Goal: Task Accomplishment & Management: Manage account settings

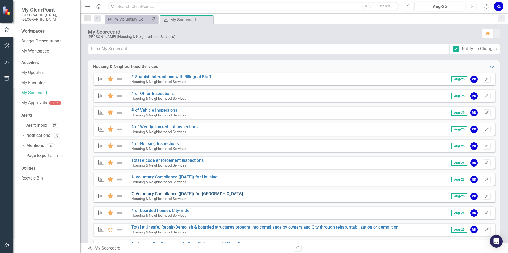
click at [203, 194] on link "% Voluntary Compliance ([DATE]) for [GEOGRAPHIC_DATA]" at bounding box center [187, 193] width 112 height 5
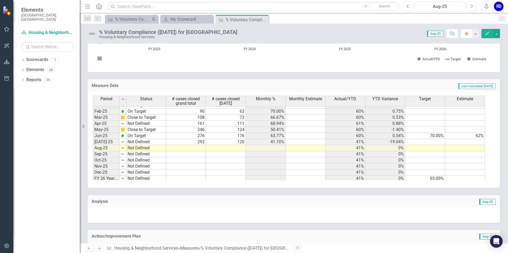
scroll to position [268, 0]
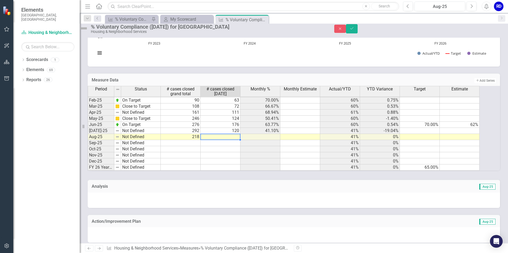
click at [222, 140] on td at bounding box center [221, 137] width 40 height 6
type textarea "125"
click at [354, 30] on icon "Save" at bounding box center [351, 29] width 5 height 4
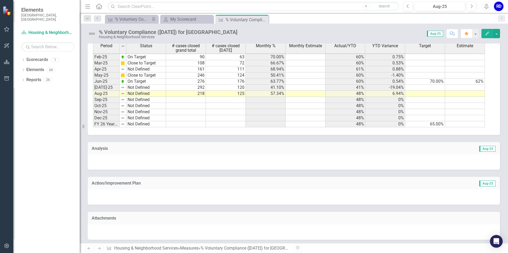
click at [100, 248] on icon "Next" at bounding box center [99, 248] width 5 height 3
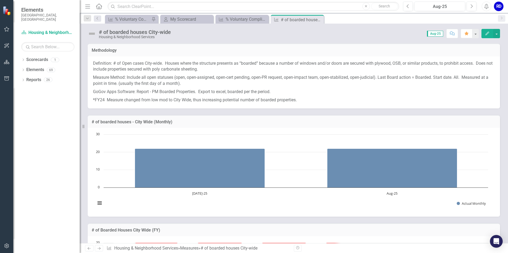
click at [89, 249] on icon "Previous" at bounding box center [89, 248] width 5 height 3
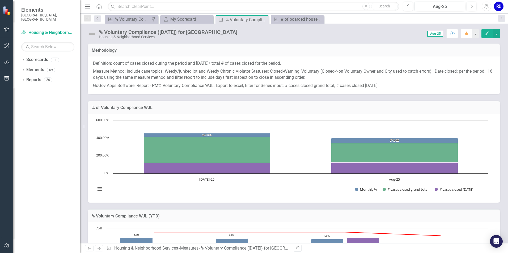
click at [89, 249] on icon "Previous" at bounding box center [89, 248] width 5 height 3
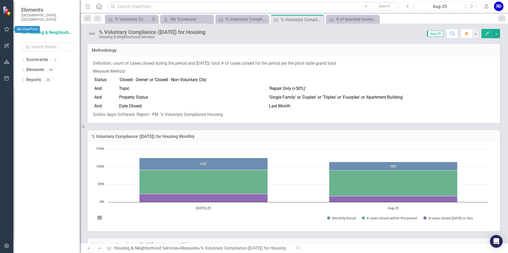
click at [5, 30] on icon "button" at bounding box center [7, 29] width 6 height 4
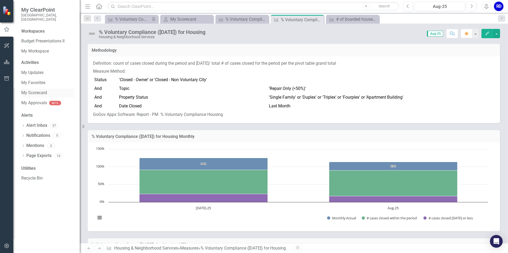
click at [34, 90] on link "My Scorecard" at bounding box center [47, 93] width 53 height 6
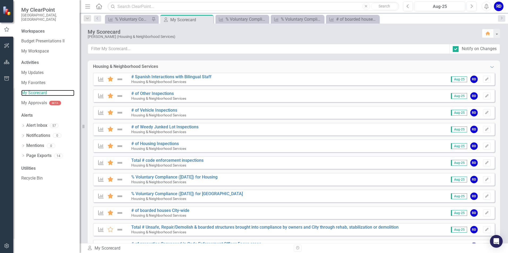
scroll to position [80, 0]
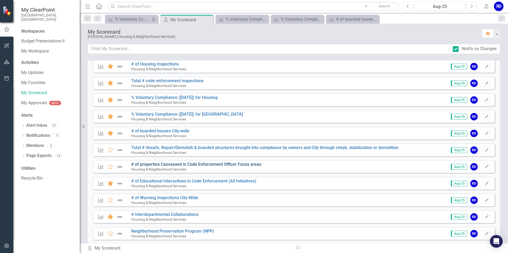
click at [176, 164] on link "# of properties Canvassed in Code Enforcement Officer Focus areas" at bounding box center [196, 164] width 130 height 5
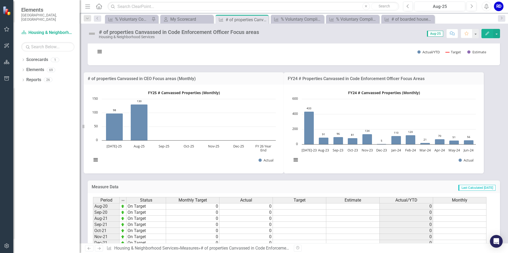
scroll to position [133, 0]
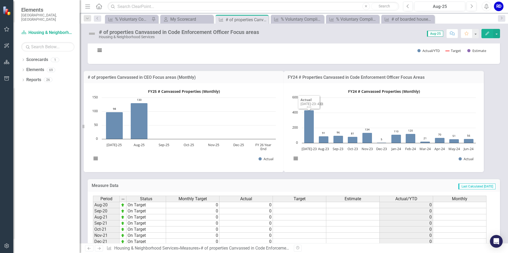
click at [217, 90] on text "FY25 # Canvassed Properties (Monthly)" at bounding box center [184, 91] width 72 height 5
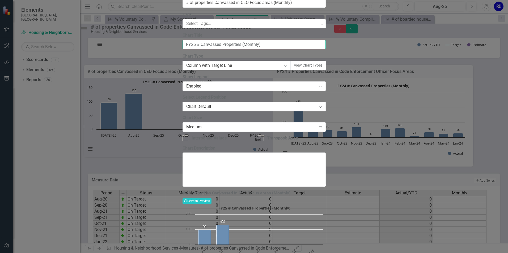
click at [200, 50] on input "FY25 # Canvassed Properties (Monthly)" at bounding box center [253, 45] width 143 height 10
type input "FY26 # Canvassed Properties (Monthly)"
drag, startPoint x: 268, startPoint y: 73, endPoint x: 177, endPoint y: 74, distance: 91.1
click at [182, 74] on div "Chart Chart Series Chart Periods Chart Axis Format Advanced Options From this p…" at bounding box center [253, 134] width 143 height 300
click at [211, 198] on button "Recalculate Refresh Preview" at bounding box center [196, 201] width 29 height 6
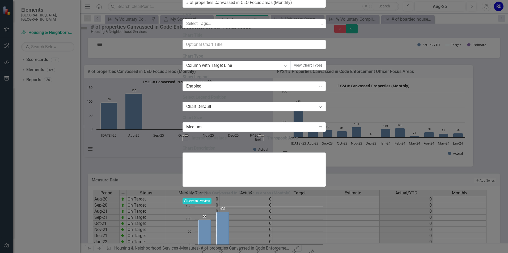
click at [326, 205] on div "# of properties Canvassed in CEO Focus areas (Monthly) Recalculate Refresh Prev…" at bounding box center [253, 237] width 143 height 93
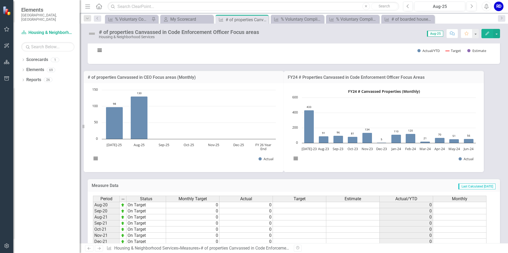
click at [431, 110] on rect "Interactive chart" at bounding box center [383, 127] width 189 height 80
click at [495, 33] on button "button" at bounding box center [496, 33] width 7 height 9
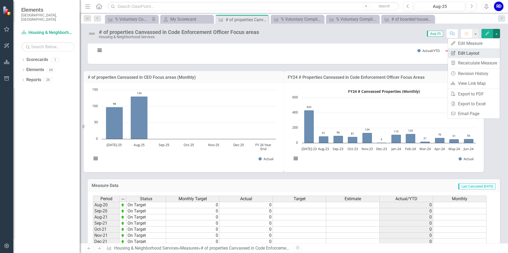
click at [470, 51] on link "Edit Report Edit Layout" at bounding box center [474, 53] width 52 height 10
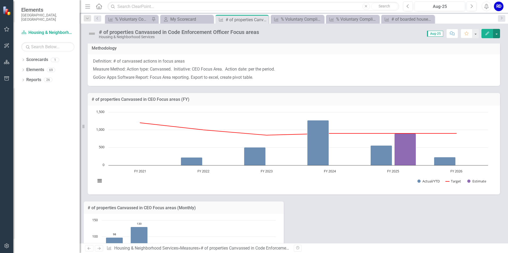
scroll to position [0, 0]
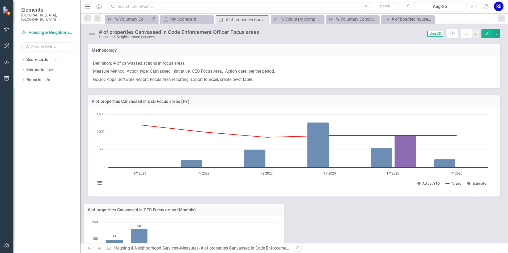
click at [90, 249] on icon at bounding box center [89, 249] width 3 height 3
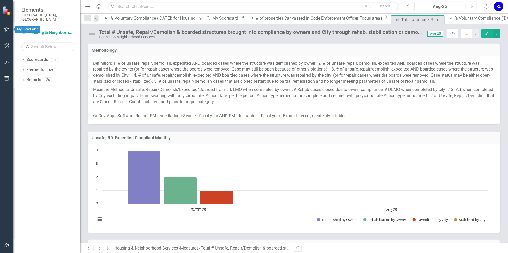
click at [7, 31] on icon "button" at bounding box center [7, 29] width 6 height 4
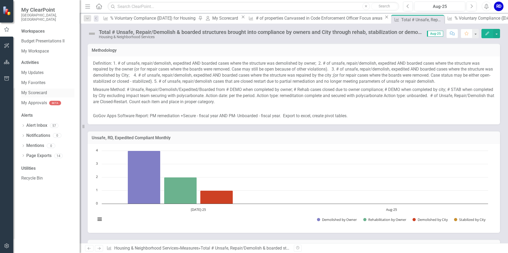
click at [41, 90] on link "My Scorecard" at bounding box center [47, 93] width 53 height 6
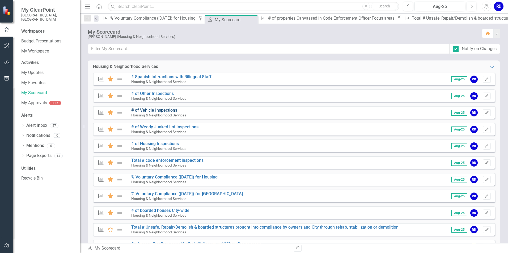
click at [163, 109] on link "# of Vehicle Inspections" at bounding box center [154, 110] width 46 height 5
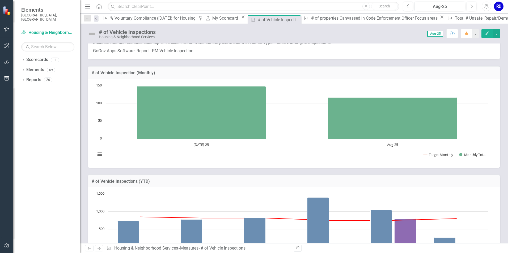
scroll to position [27, 0]
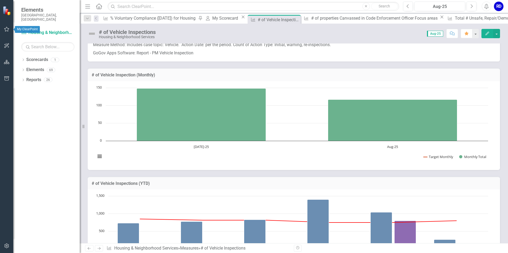
click at [7, 32] on button "button" at bounding box center [7, 29] width 12 height 11
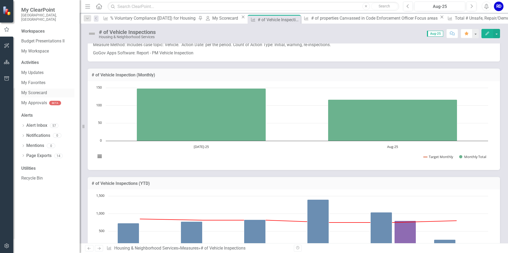
click at [40, 90] on link "My Scorecard" at bounding box center [47, 93] width 53 height 6
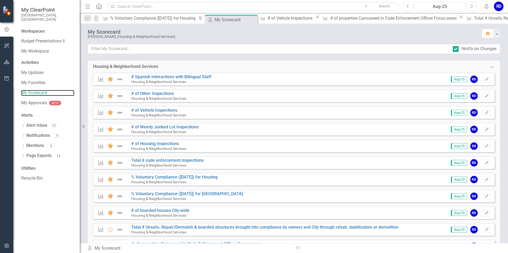
scroll to position [27, 0]
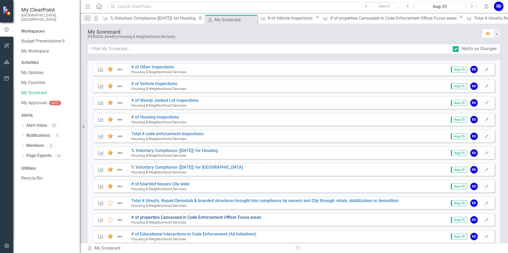
click at [218, 216] on link "# of properties Canvassed in Code Enforcement Officer Focus areas" at bounding box center [196, 217] width 130 height 5
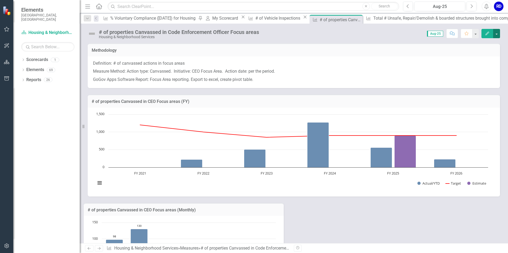
click at [498, 36] on button "button" at bounding box center [496, 33] width 7 height 9
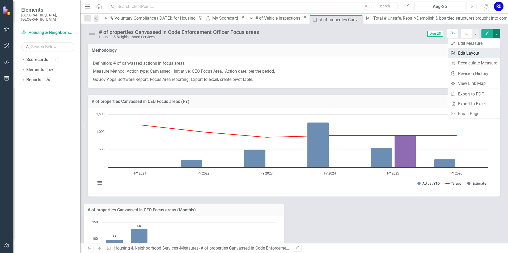
click at [469, 51] on link "Edit Report Edit Layout" at bounding box center [474, 53] width 52 height 10
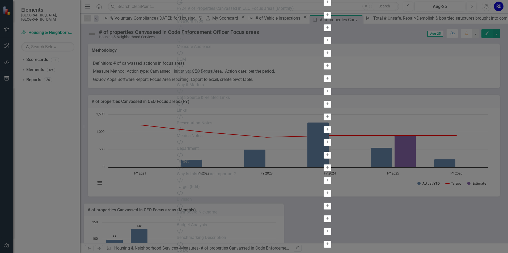
drag, startPoint x: 240, startPoint y: 50, endPoint x: 223, endPoint y: 54, distance: 17.5
drag, startPoint x: 181, startPoint y: 52, endPoint x: 183, endPoint y: 84, distance: 32.2
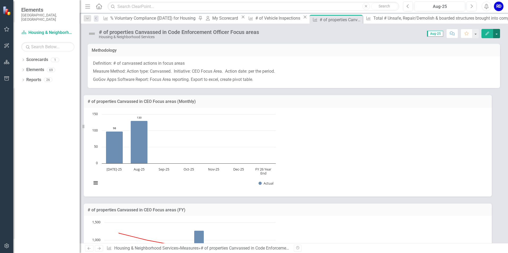
click at [496, 34] on button "button" at bounding box center [496, 33] width 7 height 9
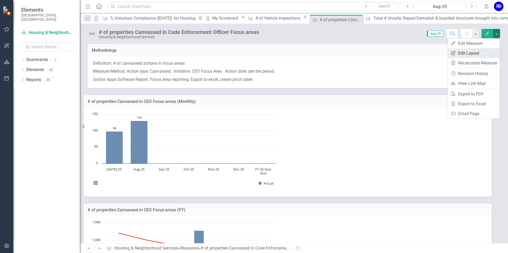
click at [471, 53] on link "Edit Report Edit Layout" at bounding box center [474, 53] width 52 height 10
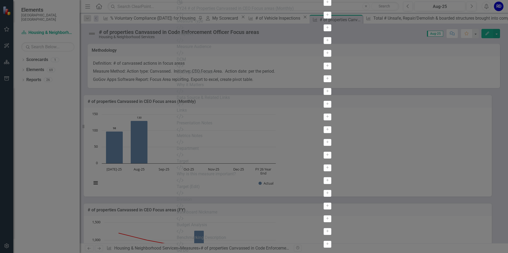
drag, startPoint x: 394, startPoint y: 63, endPoint x: 383, endPoint y: 62, distance: 11.2
drag, startPoint x: 181, startPoint y: 69, endPoint x: 184, endPoint y: 53, distance: 16.0
drag, startPoint x: 181, startPoint y: 84, endPoint x: 186, endPoint y: 65, distance: 20.0
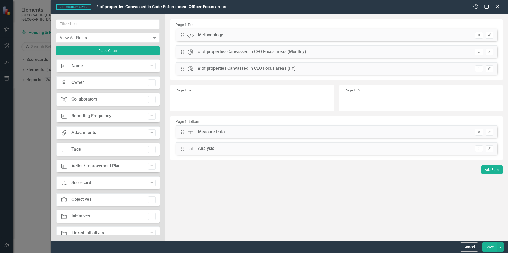
drag, startPoint x: 266, startPoint y: 106, endPoint x: 252, endPoint y: 97, distance: 16.0
click at [252, 97] on div "Page 1 Left" at bounding box center [251, 98] width 163 height 27
drag, startPoint x: 440, startPoint y: 102, endPoint x: 377, endPoint y: 91, distance: 64.0
click at [377, 91] on div "Page 1 Right" at bounding box center [420, 98] width 163 height 27
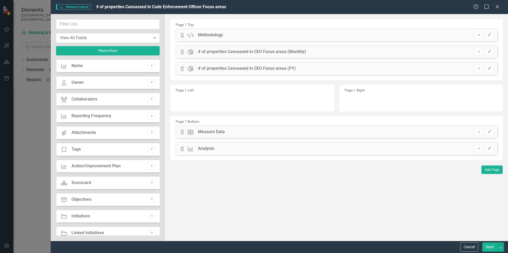
click at [377, 91] on div "Page 1 Right" at bounding box center [420, 98] width 163 height 27
click at [189, 97] on div "Page 1 Left" at bounding box center [251, 98] width 163 height 27
click at [485, 245] on button "Save" at bounding box center [489, 247] width 15 height 9
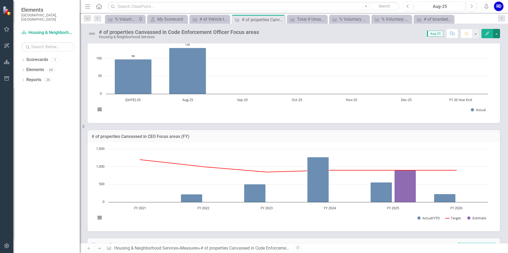
scroll to position [80, 0]
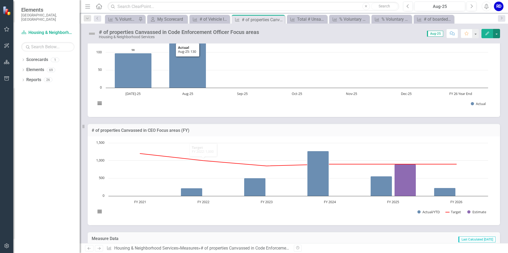
click at [255, 68] on rect "Interactive chart" at bounding box center [292, 72] width 398 height 80
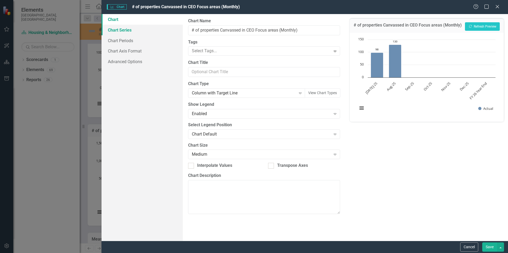
click at [137, 27] on link "Chart Series" at bounding box center [141, 30] width 81 height 11
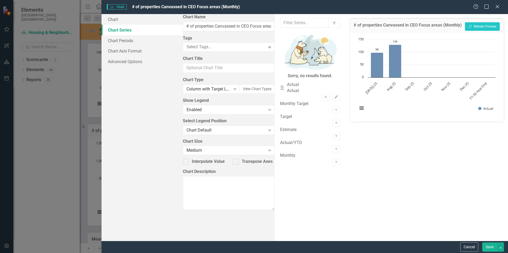
click at [492, 246] on button "Save" at bounding box center [489, 247] width 15 height 9
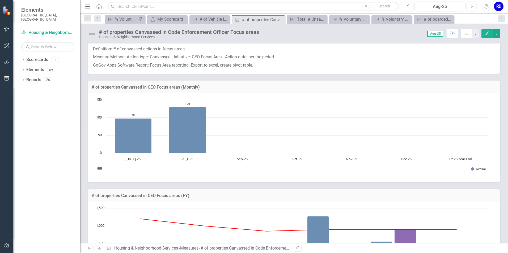
scroll to position [27, 0]
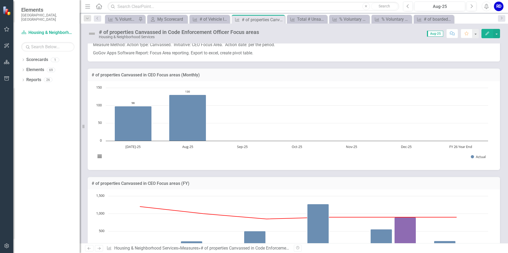
click at [359, 90] on rect "Interactive chart" at bounding box center [292, 125] width 398 height 80
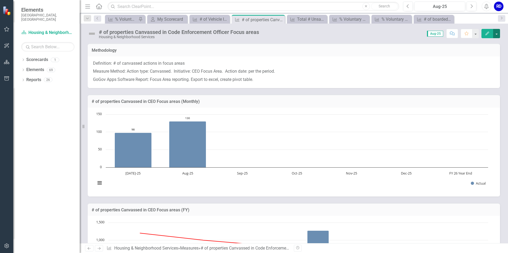
click at [497, 32] on button "button" at bounding box center [496, 33] width 7 height 9
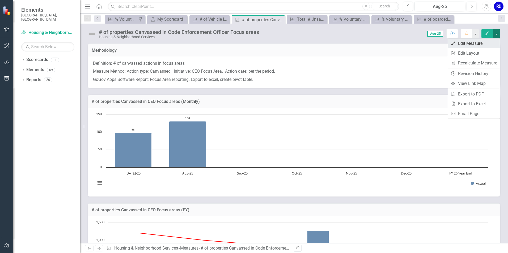
click at [475, 42] on link "Edit Edit Measure" at bounding box center [474, 44] width 52 height 10
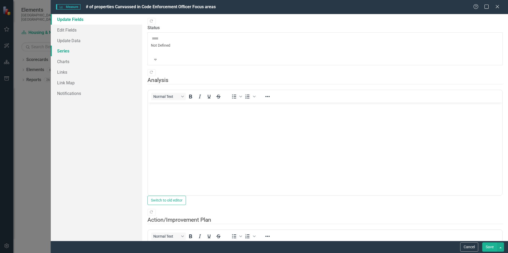
click at [65, 50] on link "Series" at bounding box center [96, 51] width 91 height 11
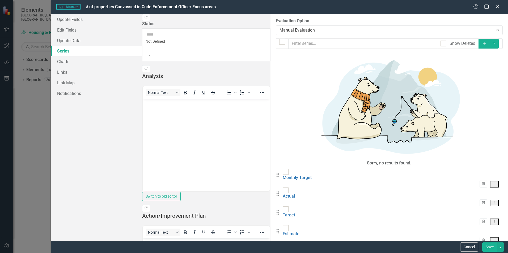
click at [65, 50] on link "Series" at bounding box center [96, 51] width 91 height 11
click at [72, 31] on link "Edit Fields" at bounding box center [96, 30] width 91 height 11
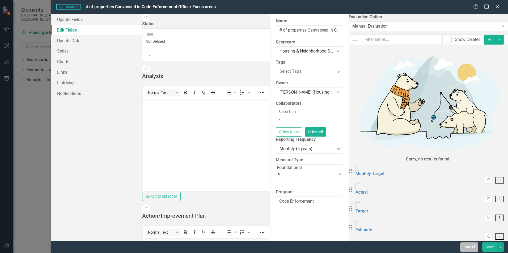
click at [470, 244] on button "Cancel" at bounding box center [469, 247] width 18 height 9
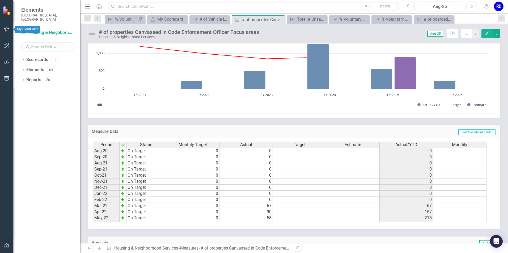
click at [6, 31] on icon "button" at bounding box center [7, 29] width 6 height 4
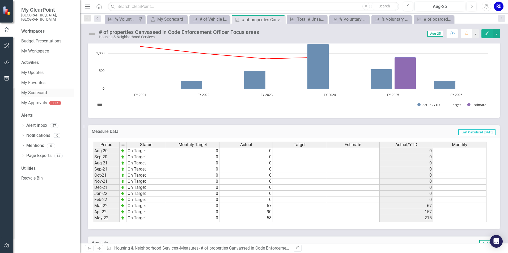
click at [42, 90] on link "My Scorecard" at bounding box center [47, 93] width 53 height 6
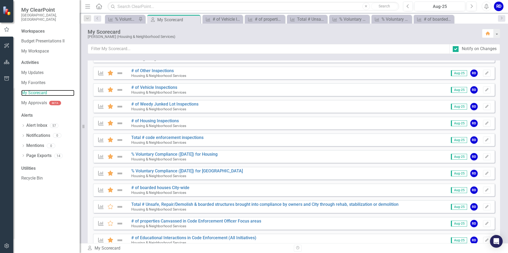
scroll to position [53, 0]
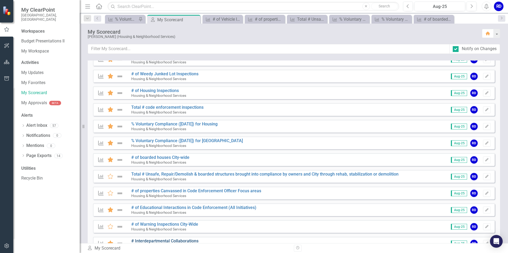
click at [193, 242] on link "# Interdepartmental Collaborations" at bounding box center [164, 241] width 67 height 5
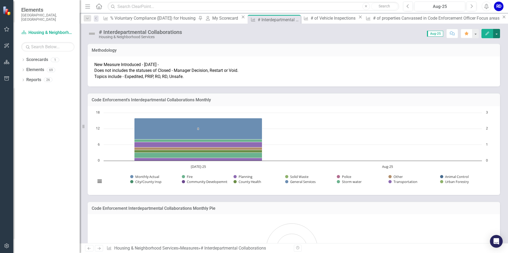
click at [498, 33] on button "button" at bounding box center [496, 33] width 7 height 9
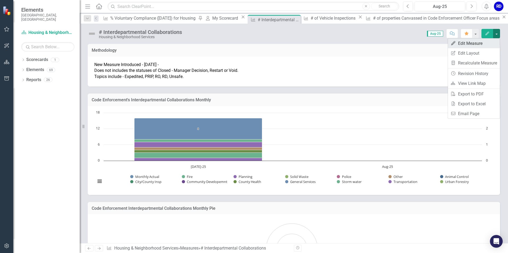
click at [476, 42] on link "Edit Edit Measure" at bounding box center [474, 44] width 52 height 10
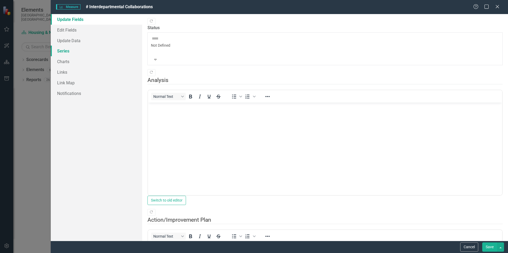
click at [71, 53] on link "Series" at bounding box center [96, 51] width 91 height 11
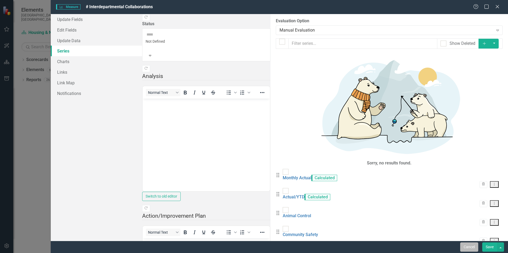
click at [470, 247] on button "Cancel" at bounding box center [469, 247] width 18 height 9
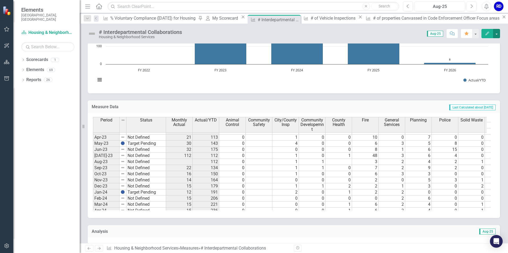
scroll to position [266, 0]
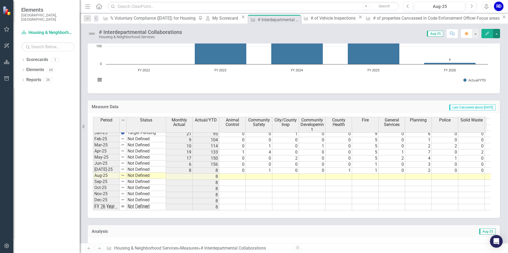
click at [279, 78] on rect "Interactive chart" at bounding box center [292, 48] width 398 height 80
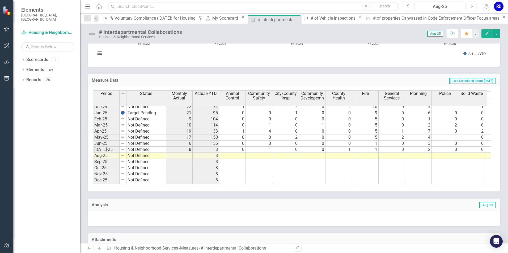
scroll to position [268, 0]
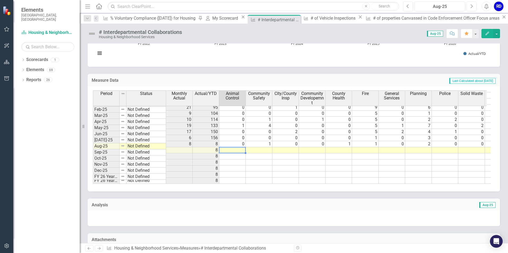
click at [226, 147] on tbody "Jan-24 Target Pending 12 191 0 2 0 1 2 2 0 0 0 1 1 0 3 Feb-24 Not Defined 15 20…" at bounding box center [382, 107] width 578 height 153
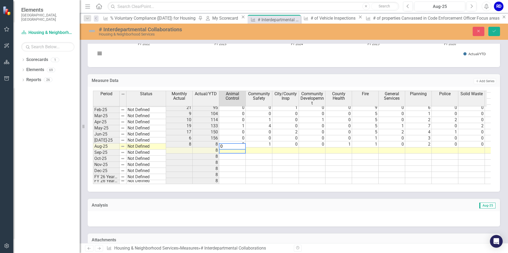
type textarea "0"
click at [258, 148] on td at bounding box center [259, 151] width 27 height 6
type textarea "0"
click at [291, 148] on td at bounding box center [285, 151] width 27 height 6
type textarea "0"
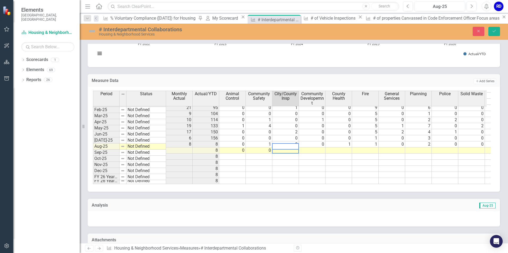
click at [308, 148] on td at bounding box center [312, 151] width 27 height 6
click at [295, 148] on td "0" at bounding box center [285, 151] width 27 height 6
type textarea "1"
click at [319, 148] on td at bounding box center [312, 151] width 27 height 6
type textarea "1"
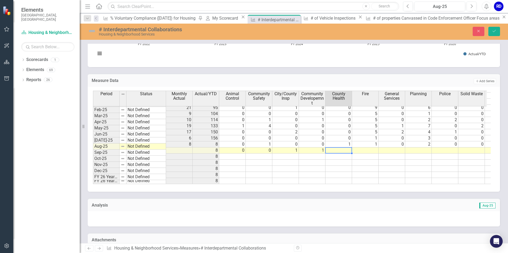
click at [340, 148] on td at bounding box center [338, 151] width 27 height 6
type textarea "0"
click at [364, 148] on td at bounding box center [365, 151] width 27 height 6
type textarea "3"
click at [389, 148] on td at bounding box center [391, 151] width 27 height 6
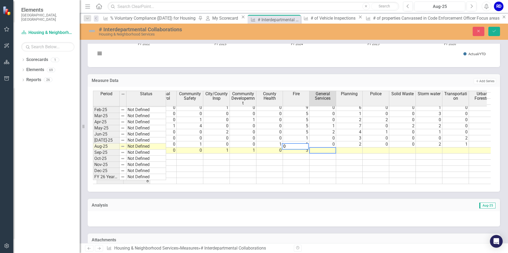
scroll to position [0, 100]
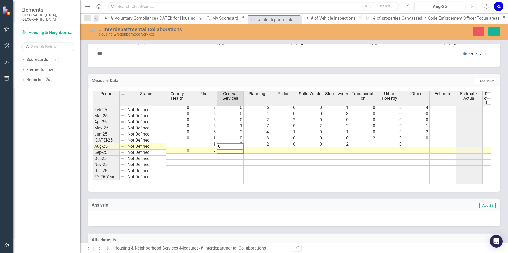
type textarea "0"
click at [264, 148] on td at bounding box center [257, 151] width 27 height 6
type textarea "2"
click at [287, 148] on td at bounding box center [283, 151] width 27 height 6
type textarea "0"
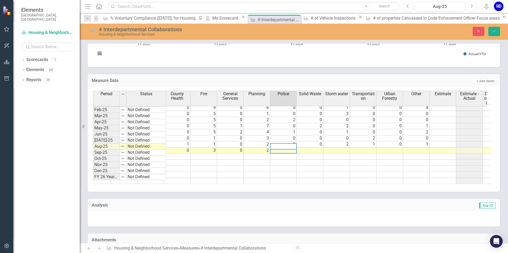
click at [304, 148] on td at bounding box center [310, 151] width 27 height 6
type textarea "0"
click at [330, 148] on td at bounding box center [336, 151] width 27 height 6
type textarea "0"
click at [356, 148] on td at bounding box center [363, 151] width 27 height 6
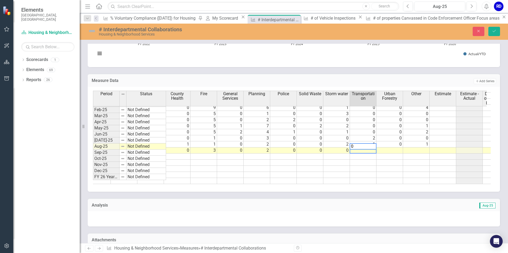
type textarea "0"
click at [385, 148] on td at bounding box center [389, 151] width 27 height 6
type textarea "0"
click at [412, 148] on td at bounding box center [416, 151] width 27 height 6
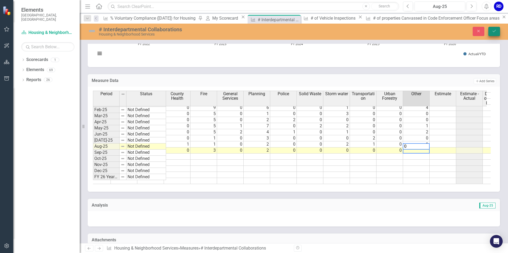
type textarea "0"
click at [497, 32] on button "Save" at bounding box center [494, 31] width 12 height 9
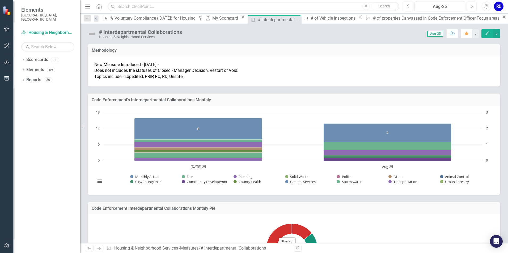
click at [279, 123] on rect "Interactive chart" at bounding box center [292, 150] width 398 height 80
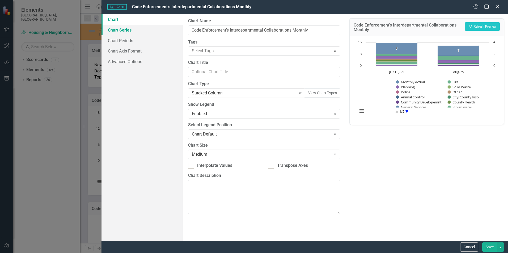
click at [132, 30] on link "Chart Series" at bounding box center [141, 30] width 81 height 11
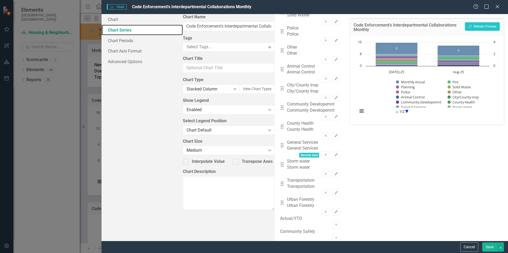
scroll to position [136, 0]
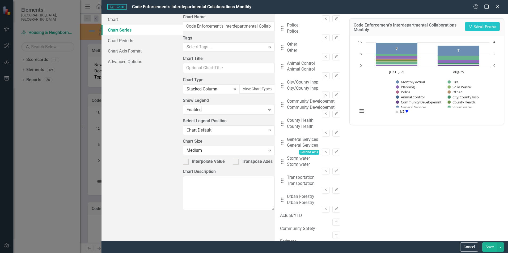
click at [332, 232] on button "Activate" at bounding box center [336, 235] width 8 height 7
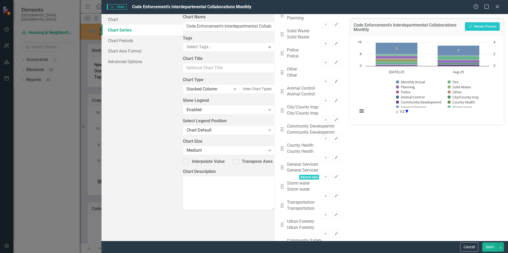
scroll to position [137, 0]
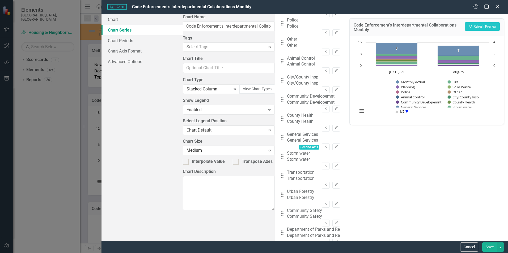
scroll to position [0, 0]
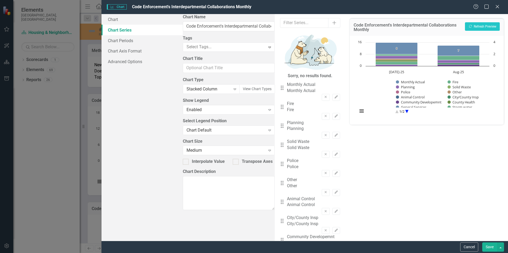
click at [487, 247] on button "Save" at bounding box center [489, 247] width 15 height 9
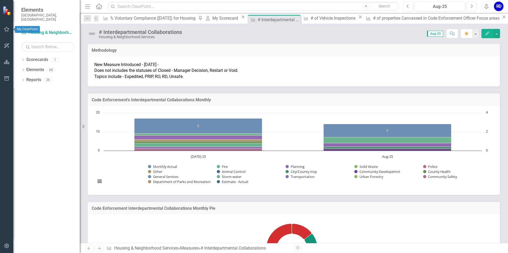
click at [6, 28] on icon "button" at bounding box center [7, 29] width 6 height 4
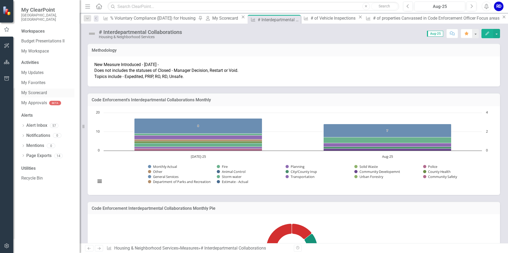
click at [40, 90] on link "My Scorecard" at bounding box center [47, 93] width 53 height 6
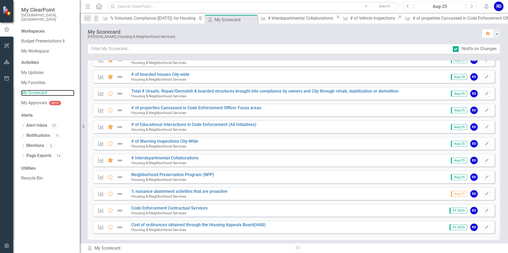
scroll to position [140, 0]
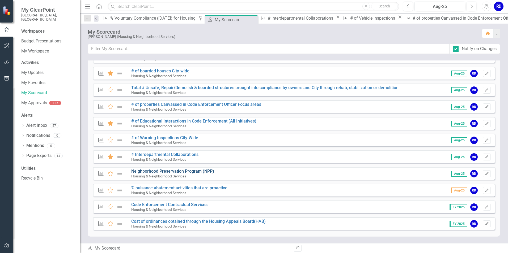
click at [173, 171] on link "Neighborhood Preservation Program (NPP)" at bounding box center [172, 171] width 83 height 5
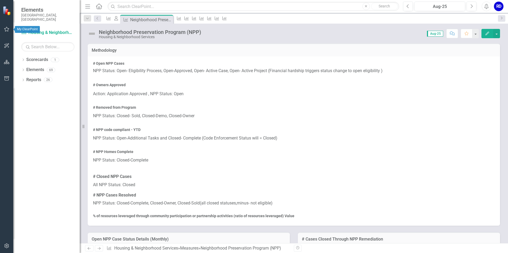
click at [8, 30] on icon "button" at bounding box center [7, 29] width 6 height 4
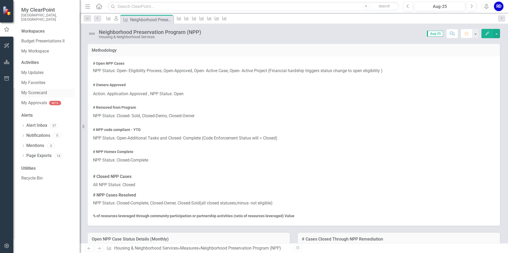
click at [33, 90] on link "My Scorecard" at bounding box center [47, 93] width 53 height 6
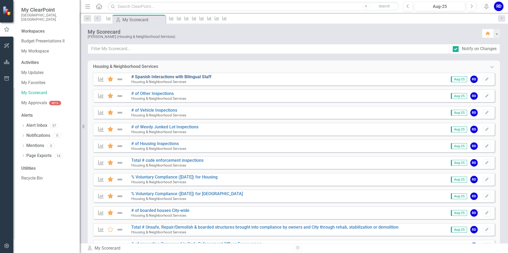
click at [144, 77] on link "# Spanish Interactions with Bilingual Staff" at bounding box center [171, 76] width 80 height 5
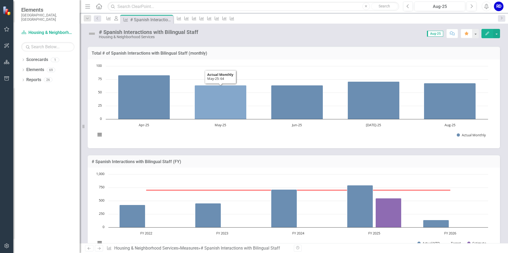
scroll to position [53, 0]
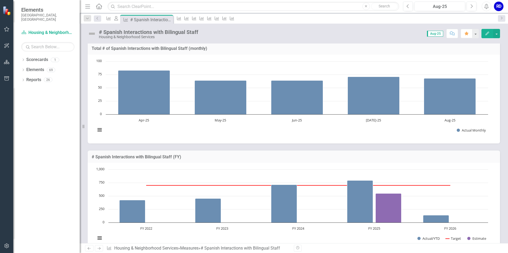
click at [101, 250] on icon "Next" at bounding box center [99, 248] width 5 height 3
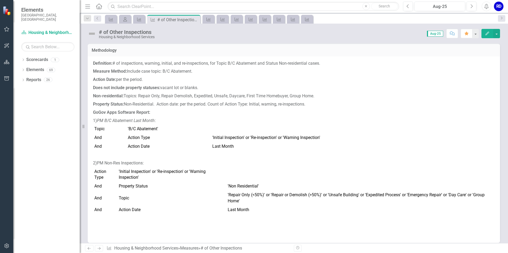
click at [100, 249] on icon "Next" at bounding box center [99, 248] width 5 height 3
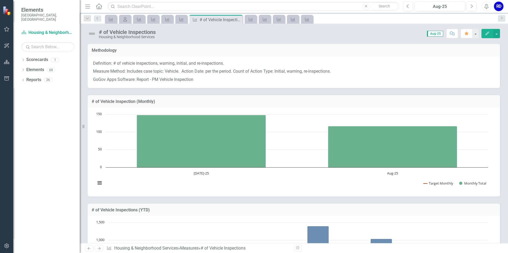
click at [100, 249] on icon "Next" at bounding box center [99, 248] width 5 height 3
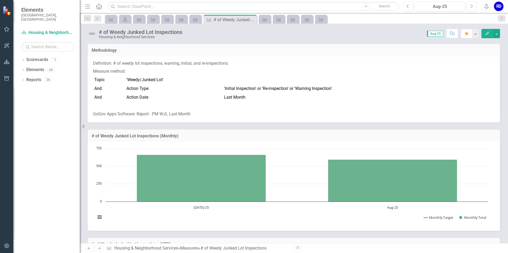
click at [100, 249] on icon "Next" at bounding box center [99, 248] width 5 height 3
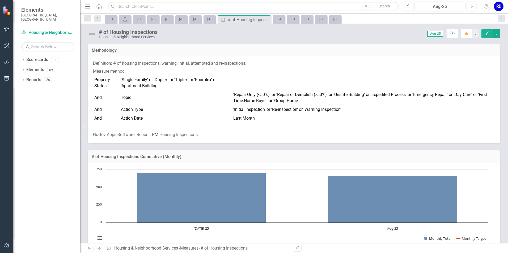
click at [100, 249] on icon "Next" at bounding box center [99, 248] width 5 height 3
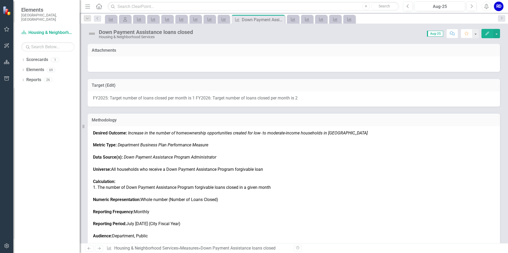
click at [100, 249] on icon "Next" at bounding box center [99, 248] width 5 height 3
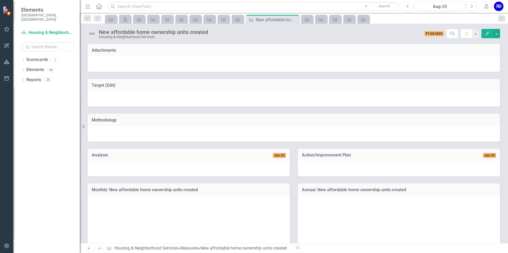
click at [100, 249] on icon "Next" at bounding box center [99, 248] width 5 height 3
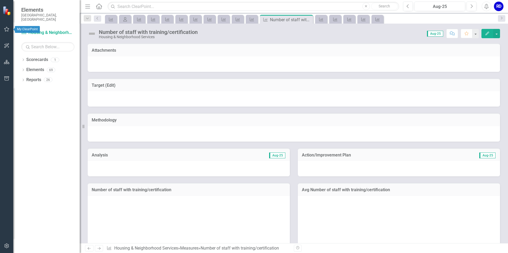
click at [9, 31] on icon "button" at bounding box center [7, 29] width 6 height 4
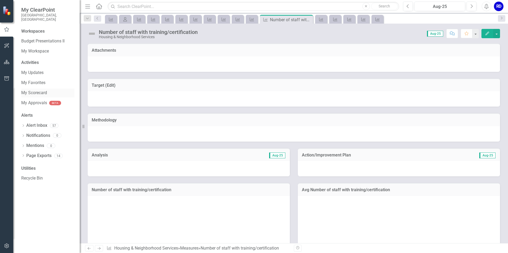
click at [35, 90] on link "My Scorecard" at bounding box center [47, 93] width 53 height 6
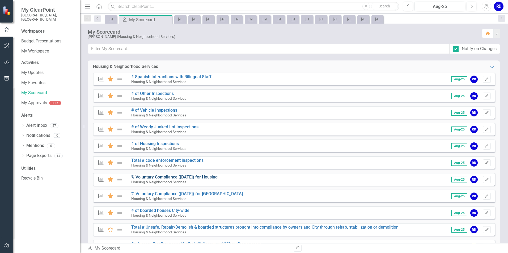
click at [218, 177] on link "% Voluntary Compliance ([DATE]) for Housing" at bounding box center [174, 177] width 86 height 5
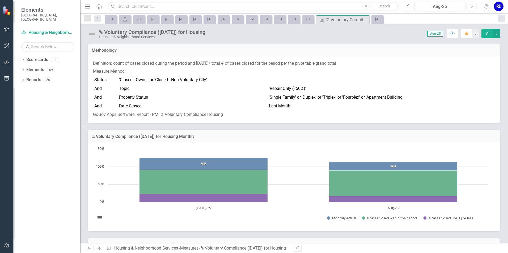
drag, startPoint x: 95, startPoint y: 78, endPoint x: 109, endPoint y: 84, distance: 15.2
click at [120, 85] on tbody "Status 'Closed - Owner' or 'Closed - Non Voluntary City' And Topic 'Repair Only…" at bounding box center [294, 93] width 402 height 35
click at [109, 84] on tbody "Status 'Closed - Owner' or 'Closed - Non Voluntary City' And Topic 'Repair Only…" at bounding box center [294, 93] width 402 height 35
click at [94, 79] on td "Status" at bounding box center [105, 80] width 25 height 9
drag, startPoint x: 94, startPoint y: 79, endPoint x: 177, endPoint y: 101, distance: 85.7
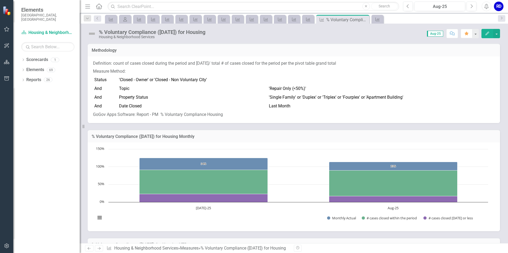
click at [177, 101] on tbody "Status 'Closed - Owner' or 'Closed - Non Voluntary City' And Topic 'Repair Only…" at bounding box center [294, 93] width 402 height 35
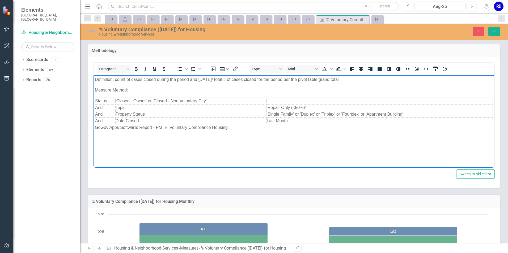
drag, startPoint x: 93, startPoint y: 97, endPoint x: 268, endPoint y: 128, distance: 177.7
click at [268, 128] on body "Definition: count of cases closed during the period and within 35 DAYS/ total #…" at bounding box center [293, 115] width 400 height 80
click at [257, 136] on body "Definition: count of cases closed during the period and within 35 DAYS/ total #…" at bounding box center [293, 115] width 400 height 80
click at [298, 79] on p "Definition: count of cases closed during the period and [DATE]/ total # of case…" at bounding box center [294, 79] width 398 height 6
drag, startPoint x: 300, startPoint y: 80, endPoint x: 353, endPoint y: 83, distance: 52.9
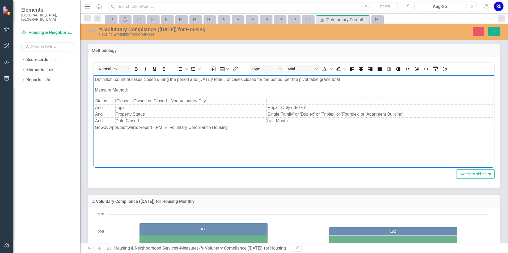
click at [353, 83] on body "Definition: count of cases closed during the period and within 35 DAYS/ total #…" at bounding box center [293, 115] width 400 height 80
click at [184, 87] on p "Measure Method:" at bounding box center [294, 90] width 398 height 6
drag, startPoint x: 357, startPoint y: 78, endPoint x: 301, endPoint y: 81, distance: 55.6
click at [301, 81] on p "Definition: count of cases closed during the period and within 35 DAYS/ total #…" at bounding box center [294, 79] width 398 height 6
drag, startPoint x: 28, startPoint y: 11, endPoint x: 361, endPoint y: 184, distance: 375.5
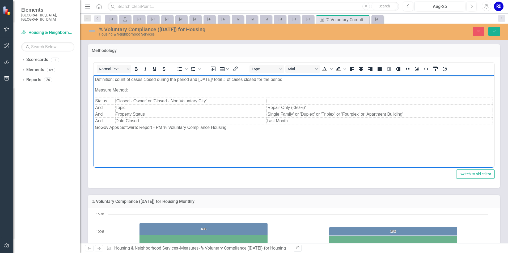
click at [361, 184] on div "<p>Definition: count of cases closed during the period and within 35 DAYS/ tota…" at bounding box center [294, 122] width 412 height 131
drag, startPoint x: 93, startPoint y: 78, endPoint x: 436, endPoint y: 163, distance: 353.1
click at [440, 155] on html "Definition: count of cases closed during the period and within 35 DAYS/ total #…" at bounding box center [293, 115] width 400 height 80
click at [343, 175] on div "Switch to old editor" at bounding box center [294, 174] width 402 height 9
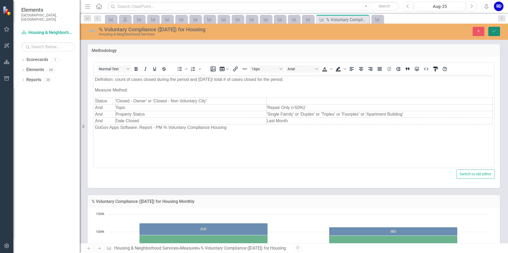
click at [491, 28] on button "Save" at bounding box center [494, 31] width 12 height 9
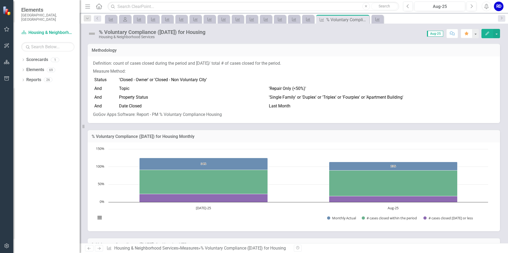
drag, startPoint x: 91, startPoint y: 57, endPoint x: 157, endPoint y: 67, distance: 66.5
click at [158, 68] on div "Definition: count of cases closed during the period and within 35 DAYS/ total #…" at bounding box center [294, 90] width 412 height 67
drag, startPoint x: 93, startPoint y: 62, endPoint x: 165, endPoint y: 69, distance: 72.0
click at [165, 69] on span "Definition: count of cases closed during the period and within 35 DAYS/ total #…" at bounding box center [294, 89] width 402 height 57
click at [165, 68] on p "Measure Method:" at bounding box center [294, 71] width 402 height 8
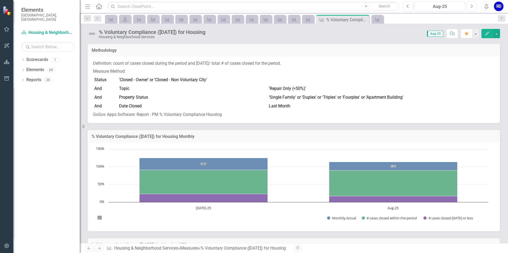
click at [165, 68] on p "Measure Method:" at bounding box center [294, 71] width 402 height 8
click at [495, 35] on button "button" at bounding box center [496, 33] width 7 height 9
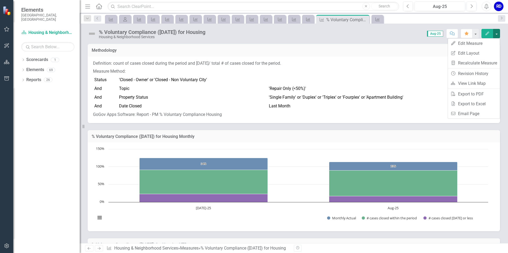
click at [100, 248] on icon at bounding box center [98, 249] width 3 height 3
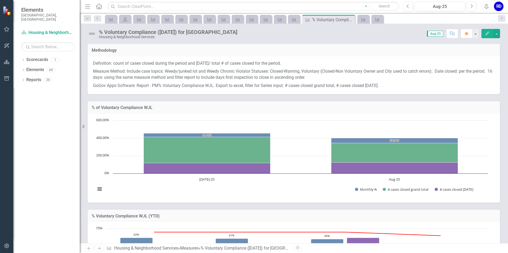
click at [213, 86] on p "GoGov Apps Software: Report - PM% Voluntary Compliance WJL. Export to excel, fi…" at bounding box center [294, 85] width 402 height 7
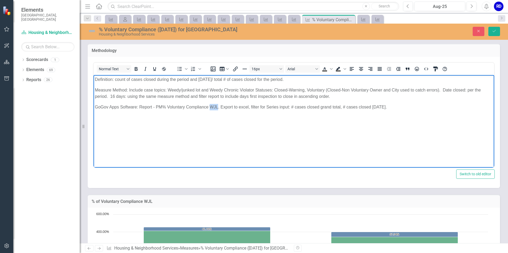
drag, startPoint x: 219, startPoint y: 106, endPoint x: 210, endPoint y: 107, distance: 8.2
click at [210, 107] on p "GoGov Apps Software: Report - PM% Voluntary Compliance WJL. Export to excel, fi…" at bounding box center [294, 107] width 398 height 6
drag, startPoint x: 229, startPoint y: 108, endPoint x: 418, endPoint y: 108, distance: 189.1
click at [418, 108] on p "GoGov Apps Software: Report - PM% Voluntary Compliance Nuisance. Export to exce…" at bounding box center [294, 107] width 398 height 6
click at [275, 89] on p "Measure Method: Include case topics: Weedy/junked lot and Weedy Chronic Violato…" at bounding box center [294, 93] width 398 height 13
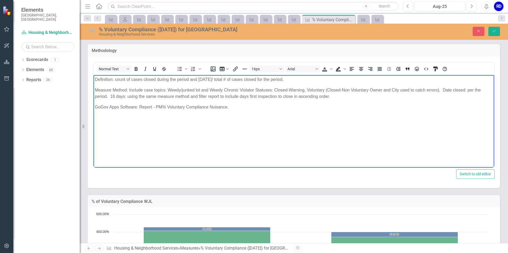
click at [255, 89] on p "Measure Method: Include case topics: Weedy/junked lot and Weedy Chronic Violato…" at bounding box center [294, 93] width 398 height 13
click at [253, 90] on p "Measure Method: Include case topics: Weedy/junked lot and Weedy Chronic Violato…" at bounding box center [294, 93] width 398 height 13
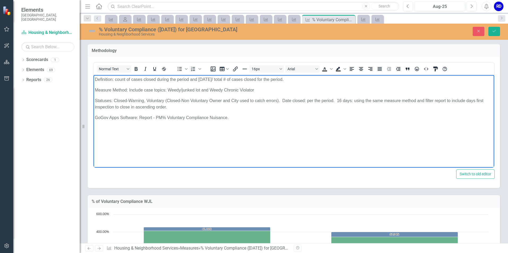
click at [283, 101] on p "Statuses: Closed-Warning, Voluntary (Closed-Non Voluntary Owner and City used t…" at bounding box center [294, 103] width 398 height 13
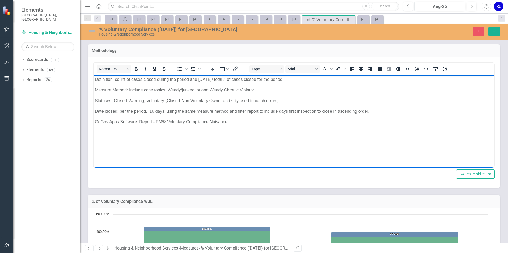
click at [149, 111] on p "Date closed: per the period. 16 days: using the same measure method and filter …" at bounding box center [294, 111] width 398 height 6
drag, startPoint x: 148, startPoint y: 111, endPoint x: 369, endPoint y: 108, distance: 221.0
click at [369, 108] on p "Date closed: per the period/16 days: using the same measure method and filter r…" at bounding box center [294, 111] width 398 height 6
drag, startPoint x: 119, startPoint y: 111, endPoint x: 382, endPoint y: 104, distance: 263.0
click at [382, 104] on body "Definition: count of cases closed during the period and within 16 DAYS/ total #…" at bounding box center [293, 115] width 400 height 80
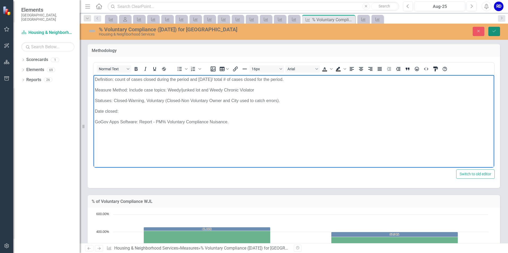
click at [490, 33] on button "Save" at bounding box center [494, 31] width 12 height 9
